Goal: Transaction & Acquisition: Download file/media

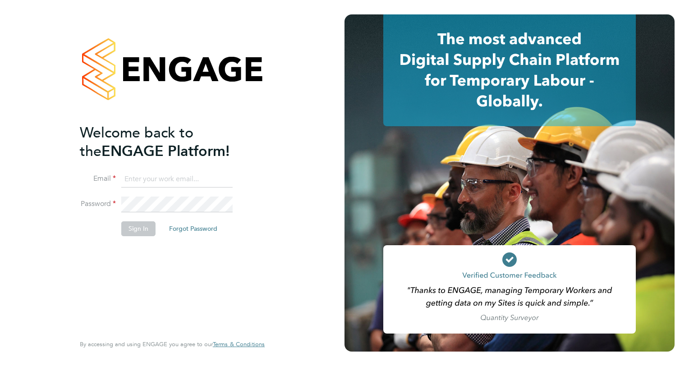
type input "[PERSON_NAME][EMAIL_ADDRESS][PERSON_NAME][DOMAIN_NAME]"
click at [142, 225] on button "Sign In" at bounding box center [138, 228] width 34 height 14
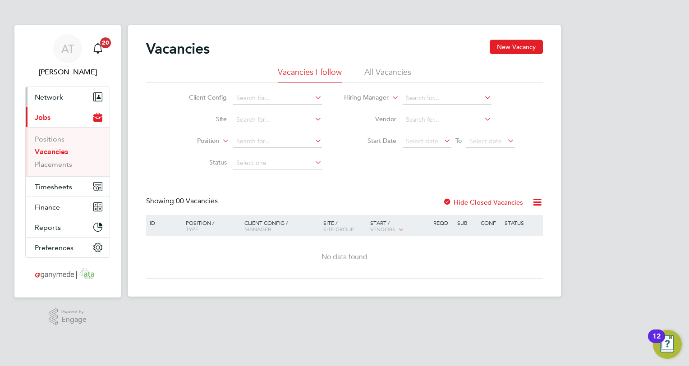
click at [45, 94] on span "Network" at bounding box center [49, 97] width 28 height 9
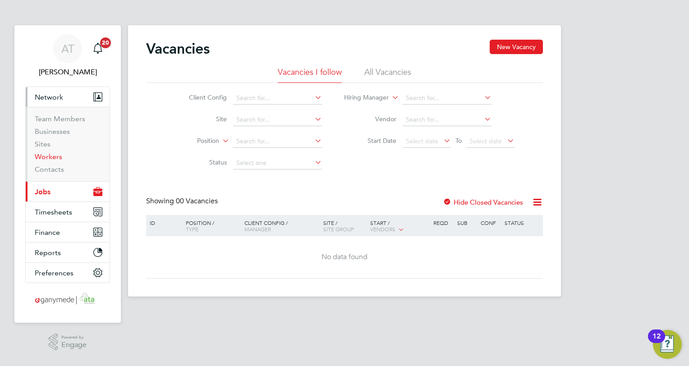
drag, startPoint x: 41, startPoint y: 154, endPoint x: 69, endPoint y: 148, distance: 28.1
click at [41, 154] on link "Workers" at bounding box center [49, 156] width 28 height 9
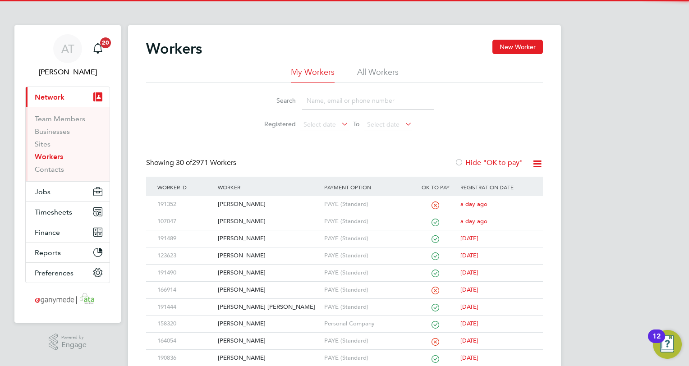
click at [316, 103] on input at bounding box center [368, 101] width 132 height 18
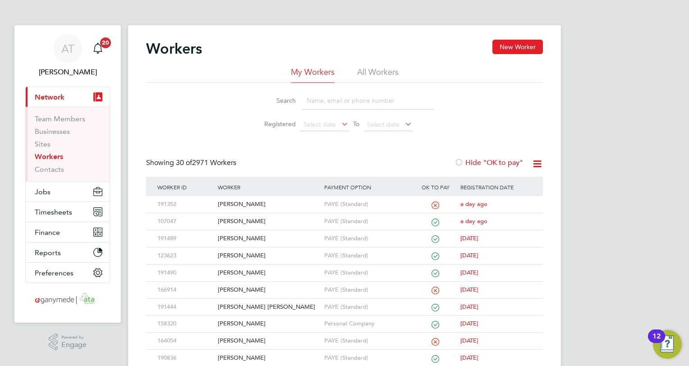
paste input "Junaidshuaib56@gmail.com"
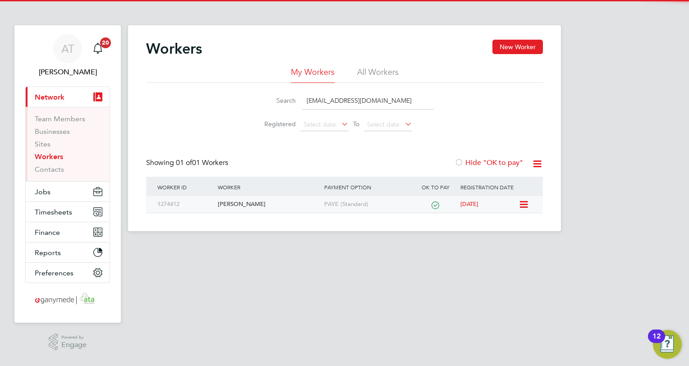
type input "Junaidshuaib56@gmail.com"
click at [242, 206] on div "Shuaib Junaid" at bounding box center [269, 204] width 106 height 17
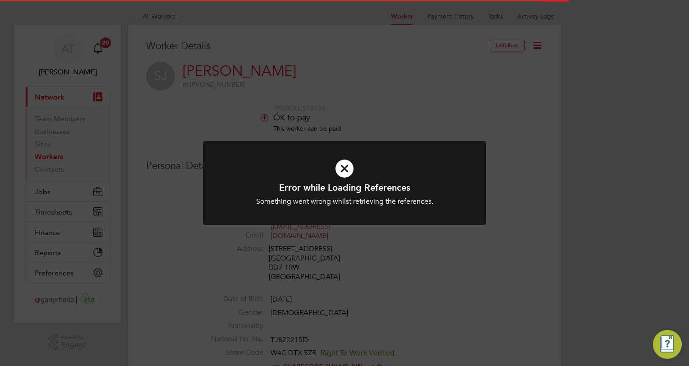
drag, startPoint x: 342, startPoint y: 173, endPoint x: 339, endPoint y: 161, distance: 12.1
click at [339, 169] on icon at bounding box center [344, 168] width 234 height 35
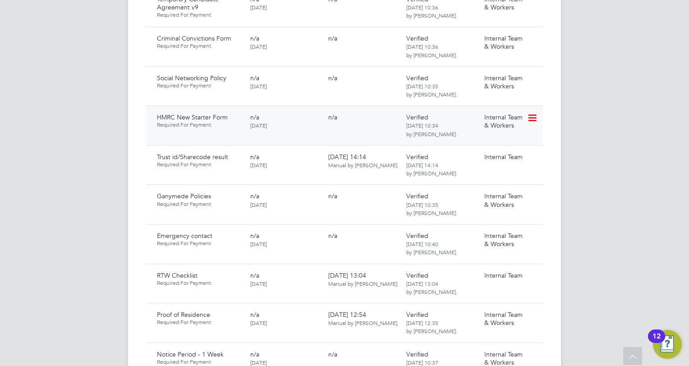
scroll to position [721, 0]
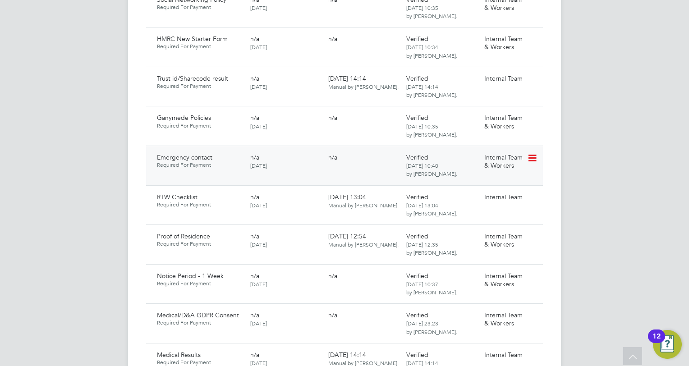
click at [531, 153] on icon at bounding box center [531, 158] width 9 height 11
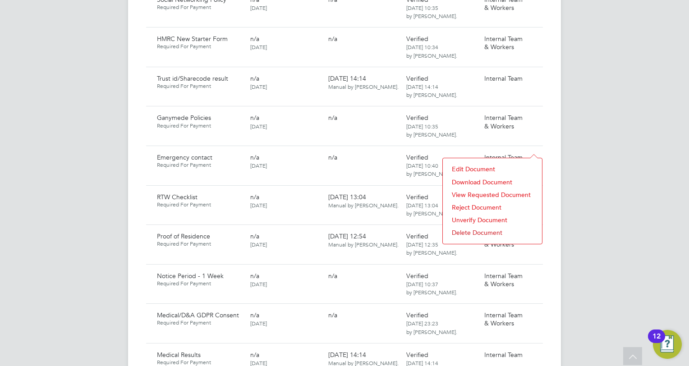
click at [459, 181] on li "Download Document" at bounding box center [492, 182] width 90 height 13
